Goal: Information Seeking & Learning: Learn about a topic

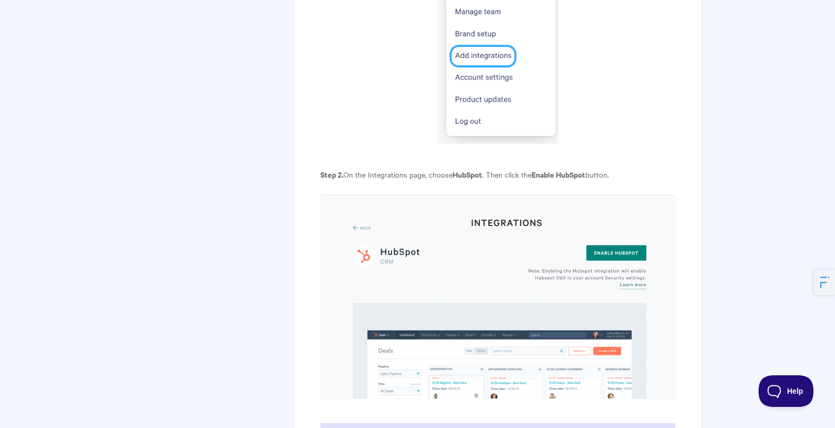
scroll to position [994, 0]
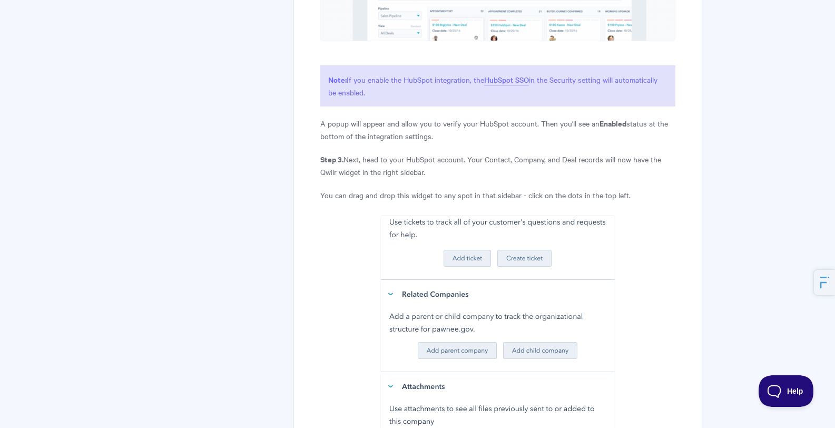
click at [417, 215] on img at bounding box center [497, 393] width 235 height 356
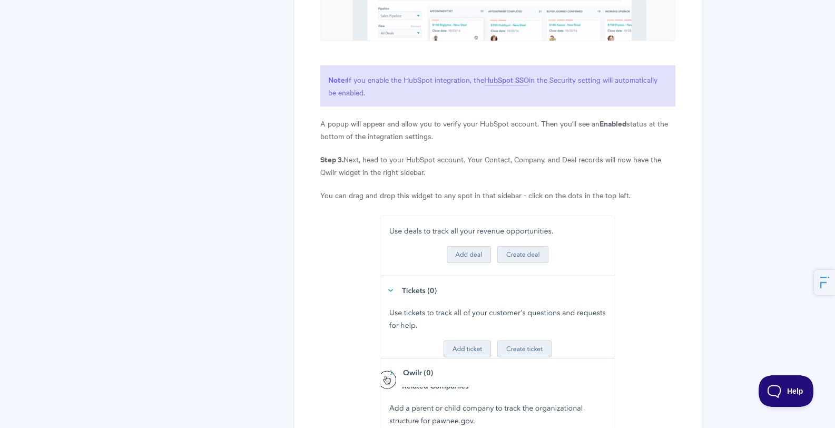
click at [417, 215] on img at bounding box center [497, 393] width 235 height 356
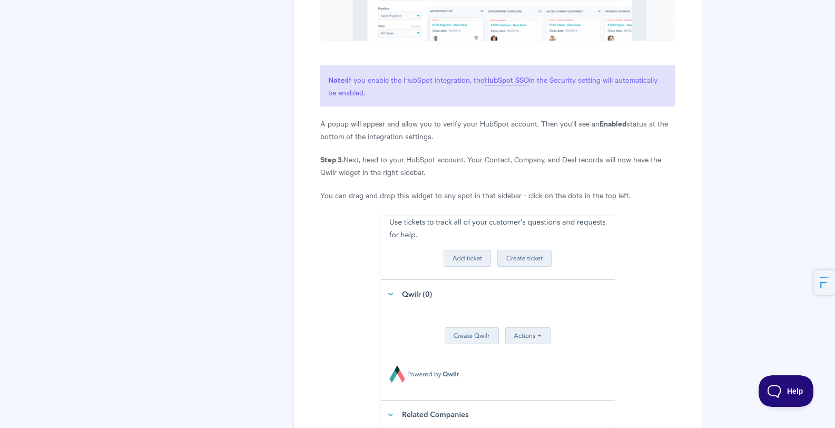
click at [417, 215] on img at bounding box center [497, 393] width 235 height 356
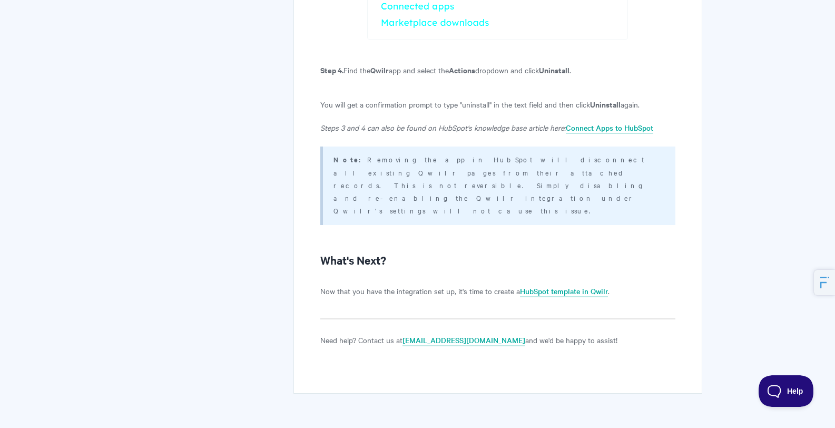
scroll to position [2420, 0]
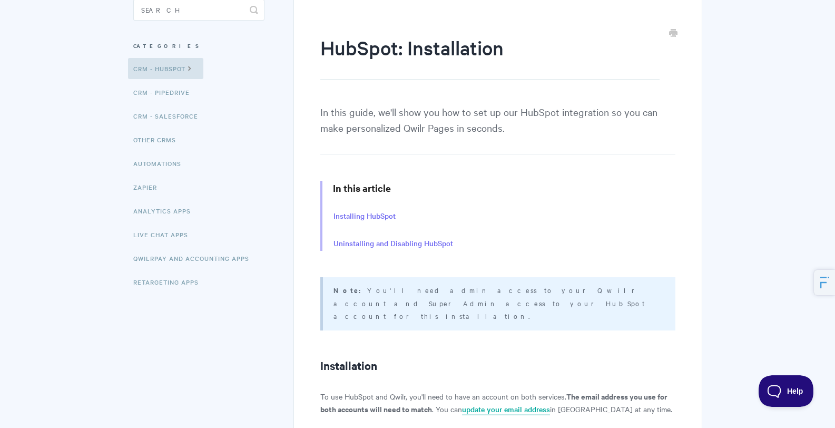
scroll to position [107, 0]
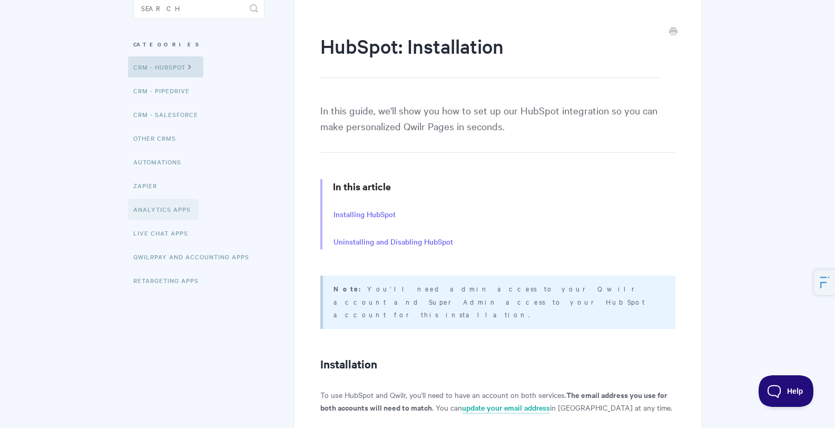
click at [169, 206] on link "Analytics Apps" at bounding box center [163, 209] width 71 height 21
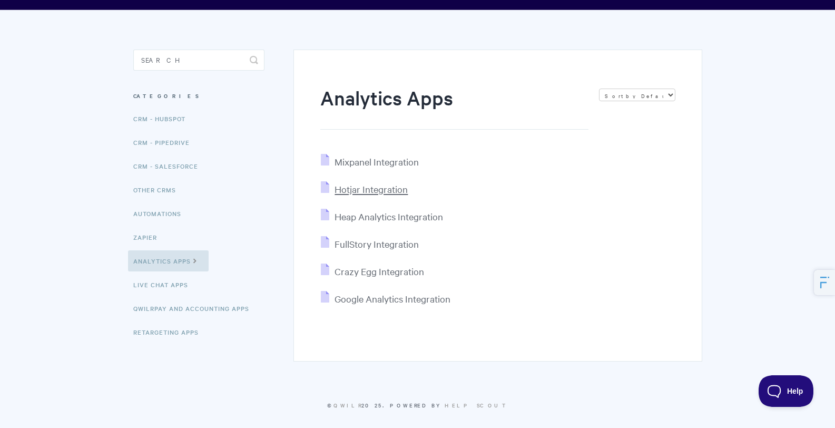
click at [360, 190] on span "Hotjar Integration" at bounding box center [370, 189] width 73 height 12
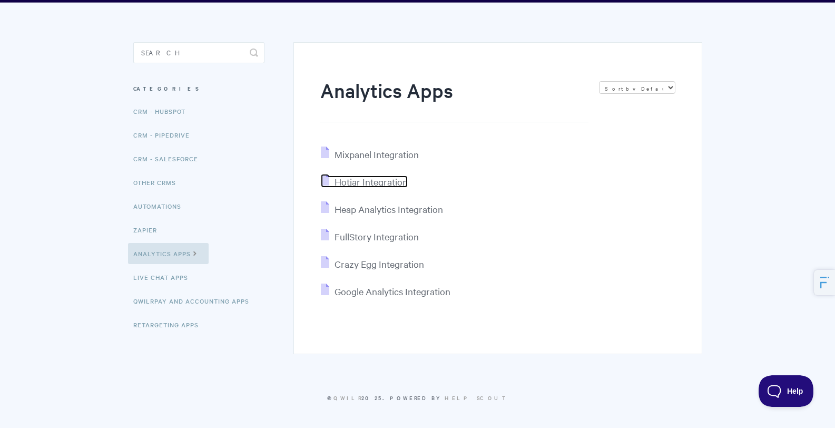
scroll to position [60, 0]
